Goal: Task Accomplishment & Management: Use online tool/utility

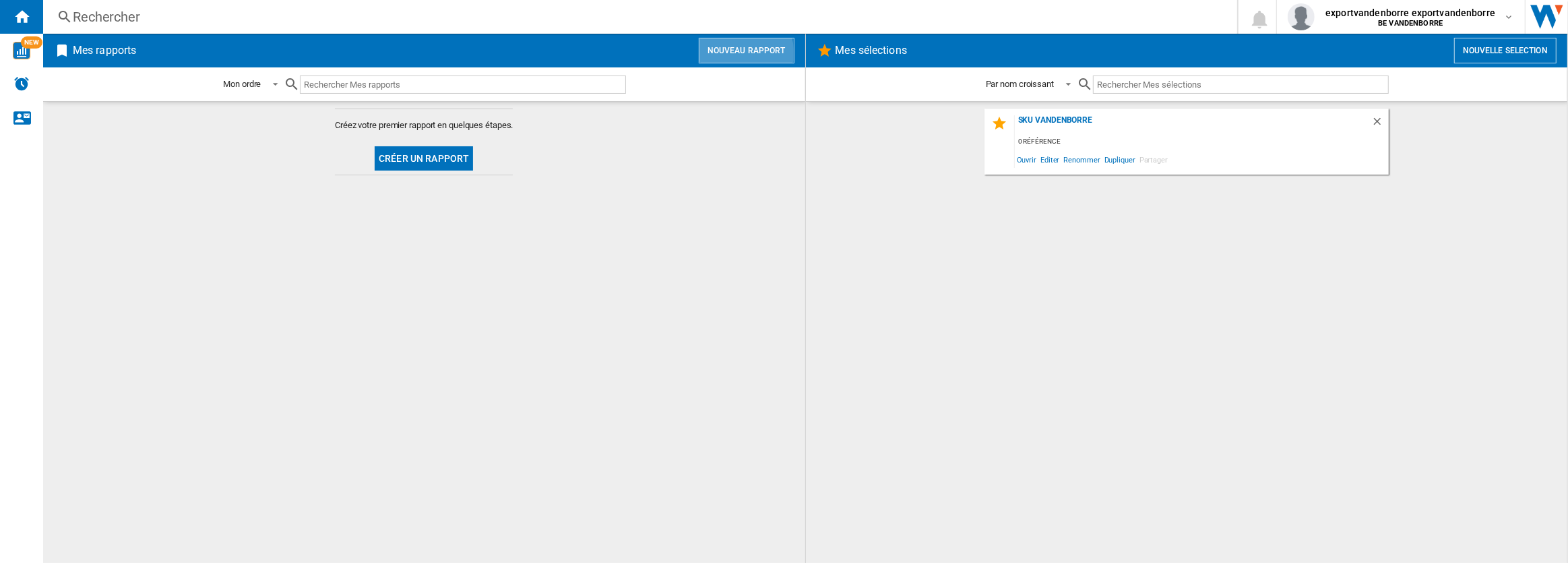
click at [719, 54] on button "Nouveau rapport" at bounding box center [746, 51] width 96 height 26
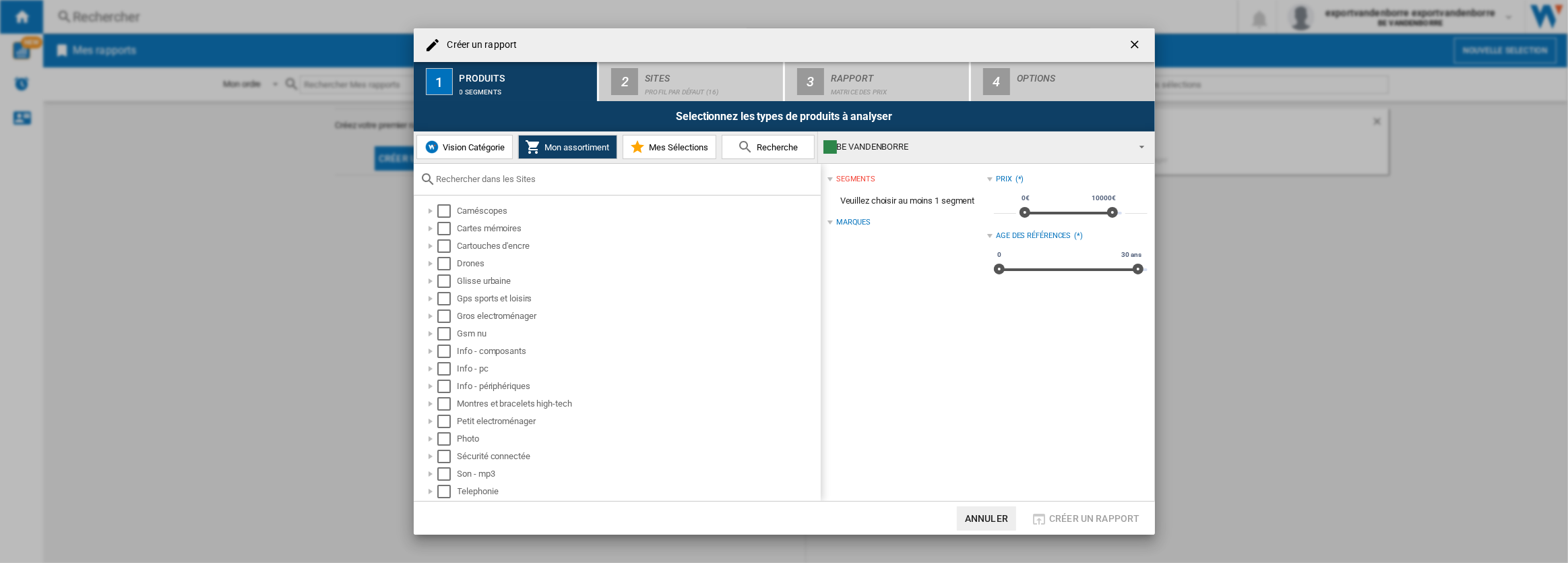
click at [487, 152] on button "Vision Catégorie" at bounding box center [464, 147] width 96 height 24
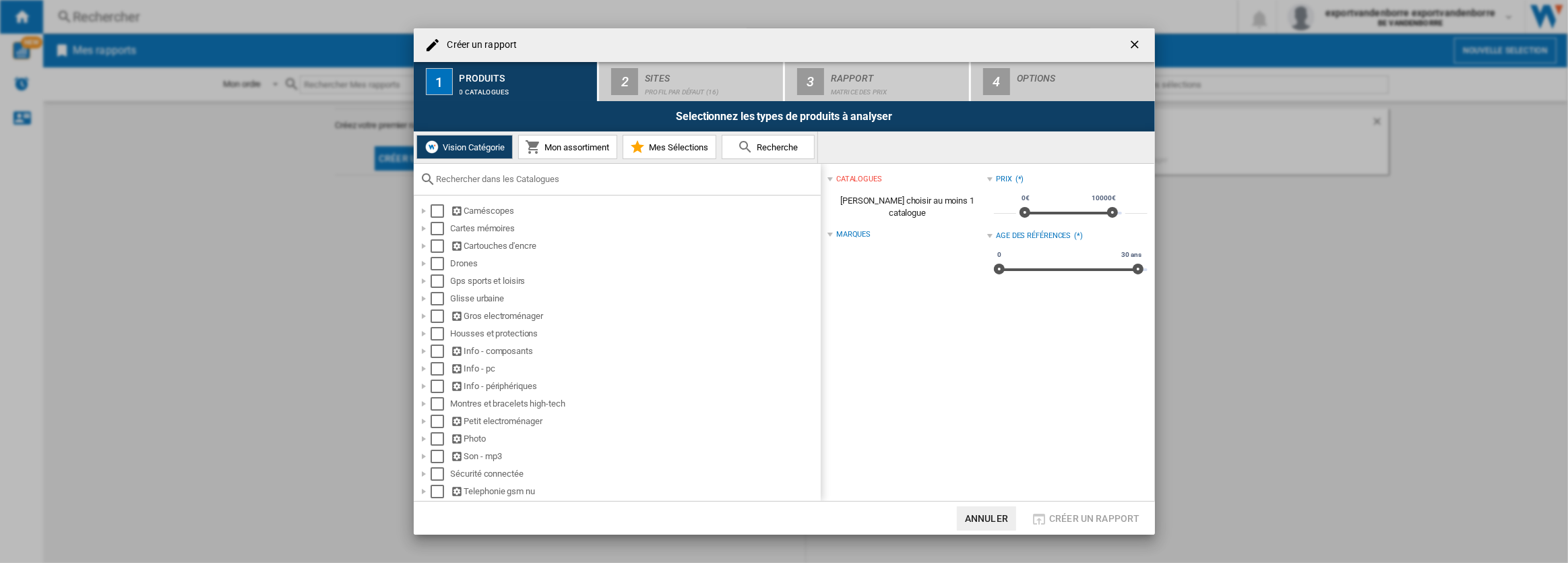
drag, startPoint x: 433, startPoint y: 261, endPoint x: 606, endPoint y: 170, distance: 195.5
click at [434, 261] on div "Select" at bounding box center [438, 264] width 14 height 14
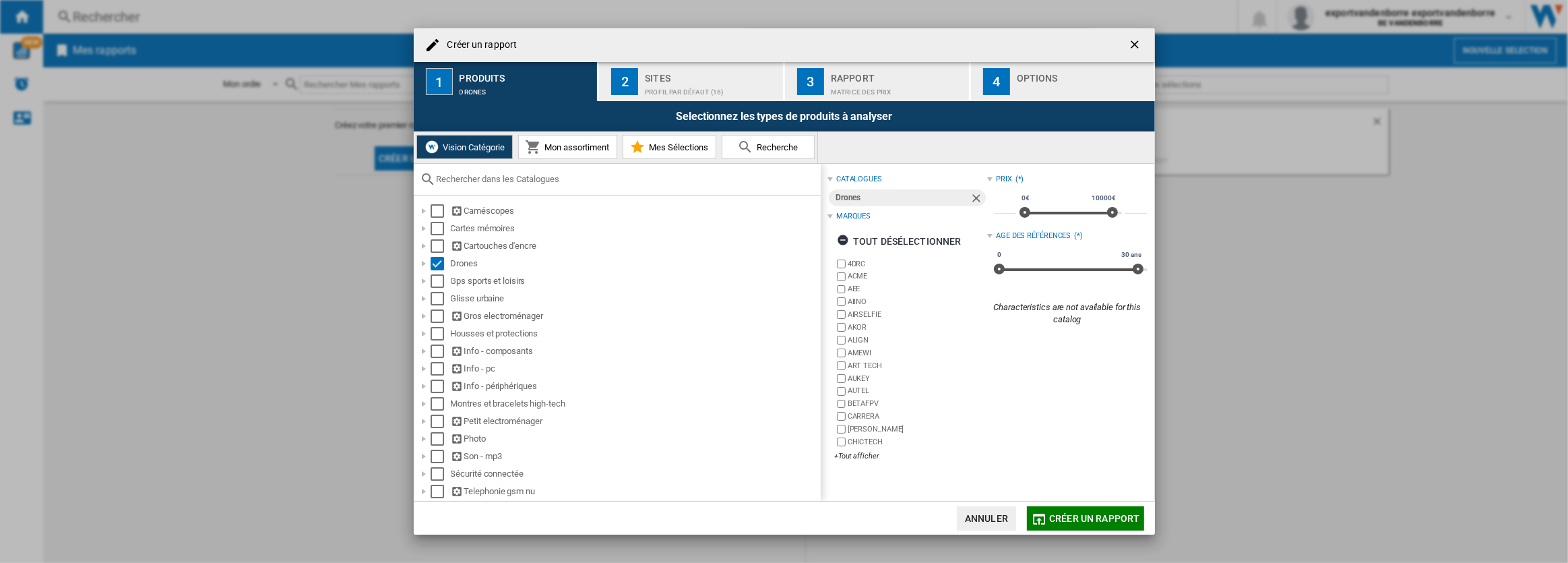
click at [656, 78] on div "Sites" at bounding box center [712, 74] width 133 height 14
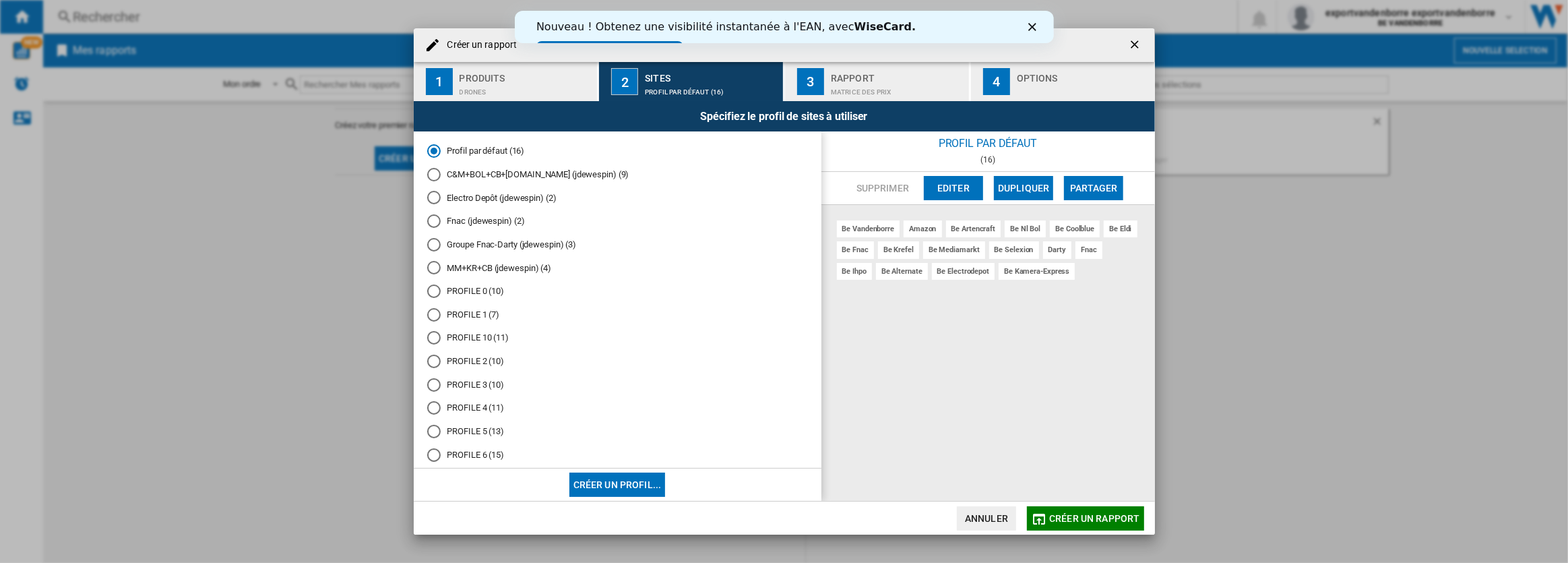
click at [484, 295] on md-radio-button "PROFILE 0 (10)" at bounding box center [618, 291] width 381 height 13
click at [950, 188] on button "Editer" at bounding box center [953, 188] width 60 height 24
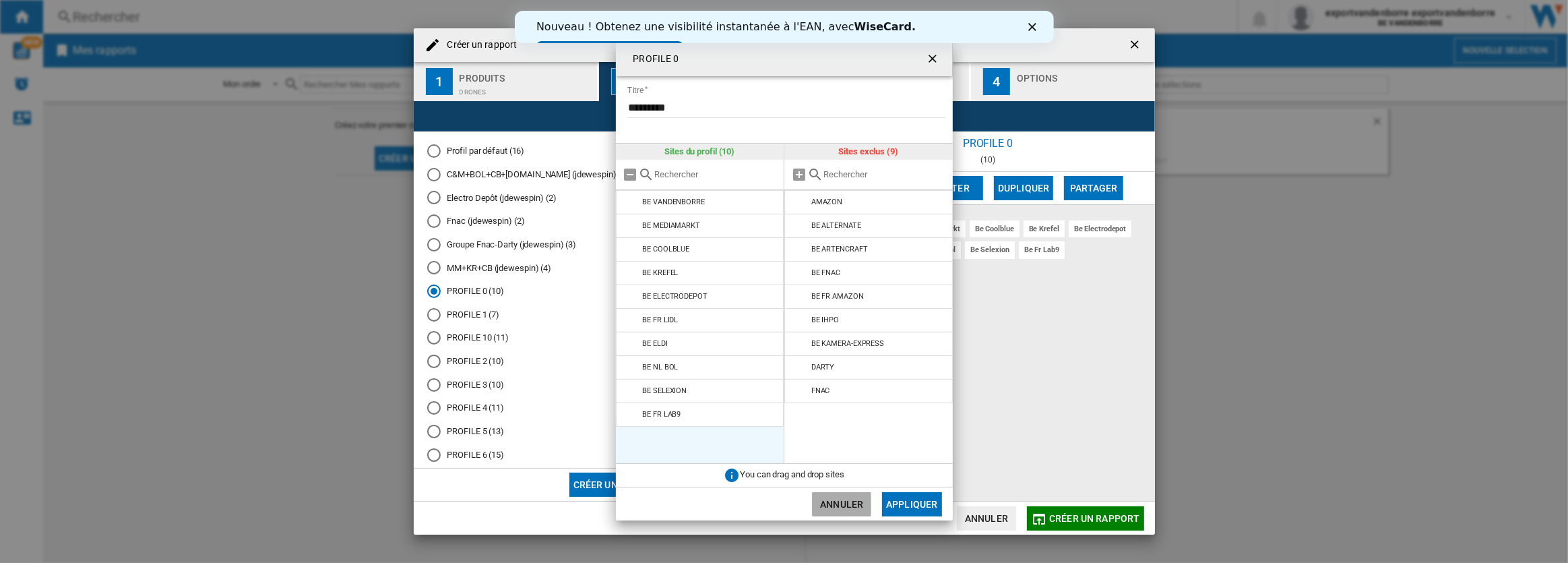
click at [850, 507] on button "Annuler" at bounding box center [842, 504] width 60 height 24
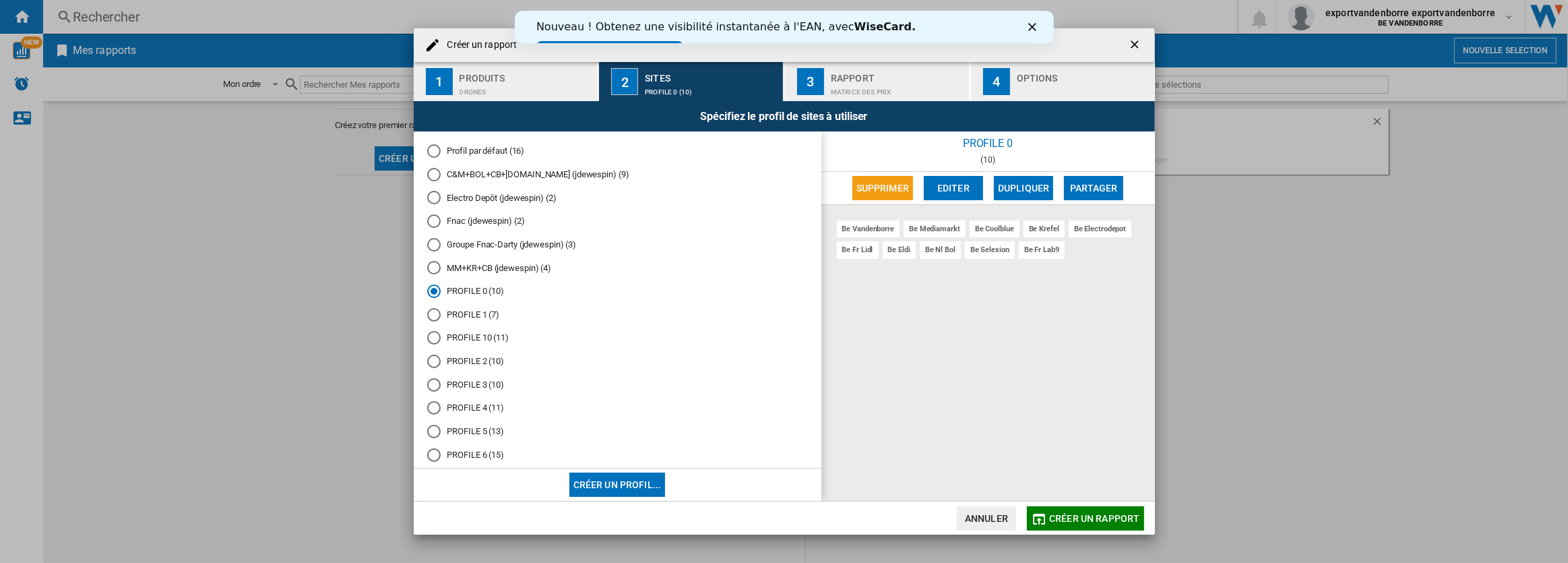
click at [291, 242] on div "Créer un rapport 1 Produits Drones 2 Sites PROFILE 0 (10) 3 Rapport Matrice des…" at bounding box center [784, 281] width 1568 height 563
drag, startPoint x: 212, startPoint y: 170, endPoint x: 334, endPoint y: 6, distance: 204.4
click at [215, 163] on div "Créer un rapport 1 Produits Drones 2 Sites PROFILE 0 (10) 3 Rapport Matrice des…" at bounding box center [784, 281] width 1568 height 563
drag, startPoint x: 598, startPoint y: 28, endPoint x: 738, endPoint y: 25, distance: 140.0
click at [735, 25] on div "Nouveau ! Obtenez une visibilité instantanée à l'EAN, avec [PERSON_NAME]." at bounding box center [726, 27] width 380 height 14
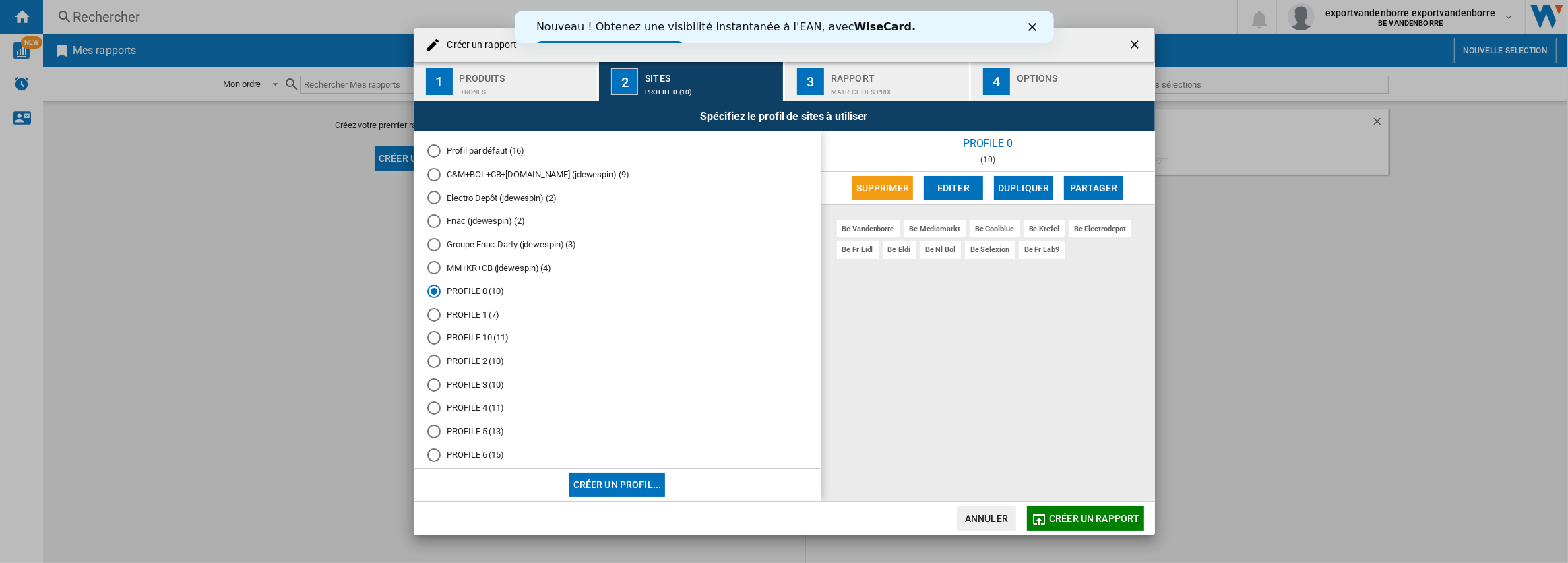
click at [854, 23] on b "WiseCard." at bounding box center [884, 26] width 61 height 13
drag, startPoint x: 596, startPoint y: 25, endPoint x: 728, endPoint y: 28, distance: 132.0
click at [686, 27] on div "Nouveau ! Obtenez une visibilité instantanée à l'EAN, avec [PERSON_NAME]." at bounding box center [726, 27] width 380 height 14
click at [780, 27] on div "Nouveau ! Obtenez une visibilité instantanée à l'EAN, avec [PERSON_NAME]." at bounding box center [726, 27] width 380 height 14
click at [682, 42] on link "Essayez dès maintenant !" at bounding box center [610, 49] width 147 height 16
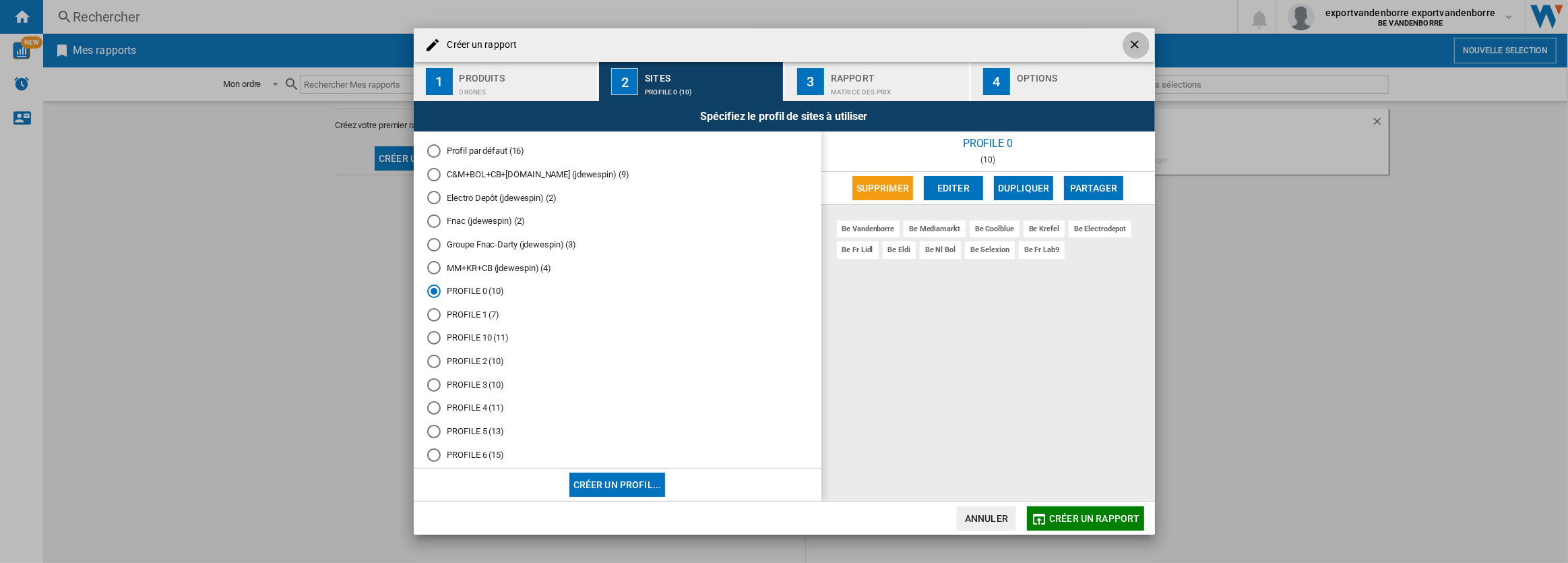
click at [1139, 43] on ng-md-icon "getI18NText('BUTTONS.CLOSE_DIALOG')" at bounding box center [1136, 46] width 16 height 16
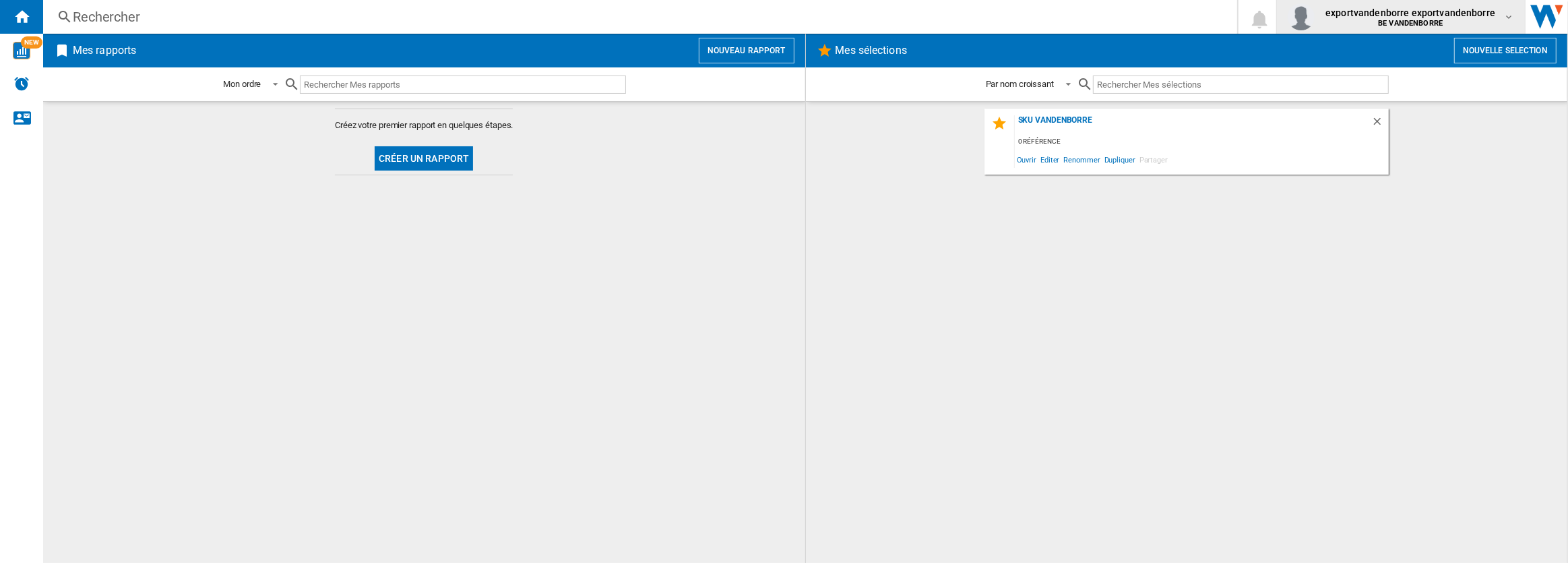
click at [1511, 20] on md-icon "button" at bounding box center [1509, 16] width 10 height 10
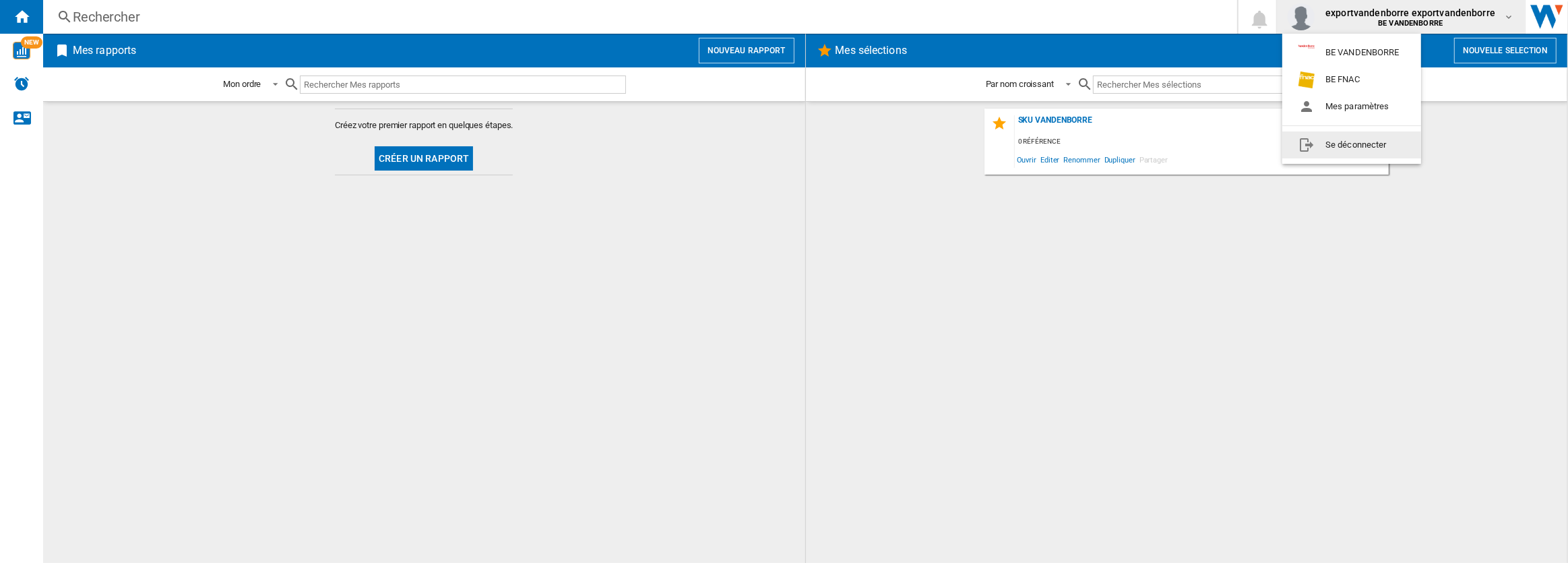
click at [1380, 143] on button "Se déconnecter" at bounding box center [1352, 144] width 139 height 27
